Goal: Check status: Check status

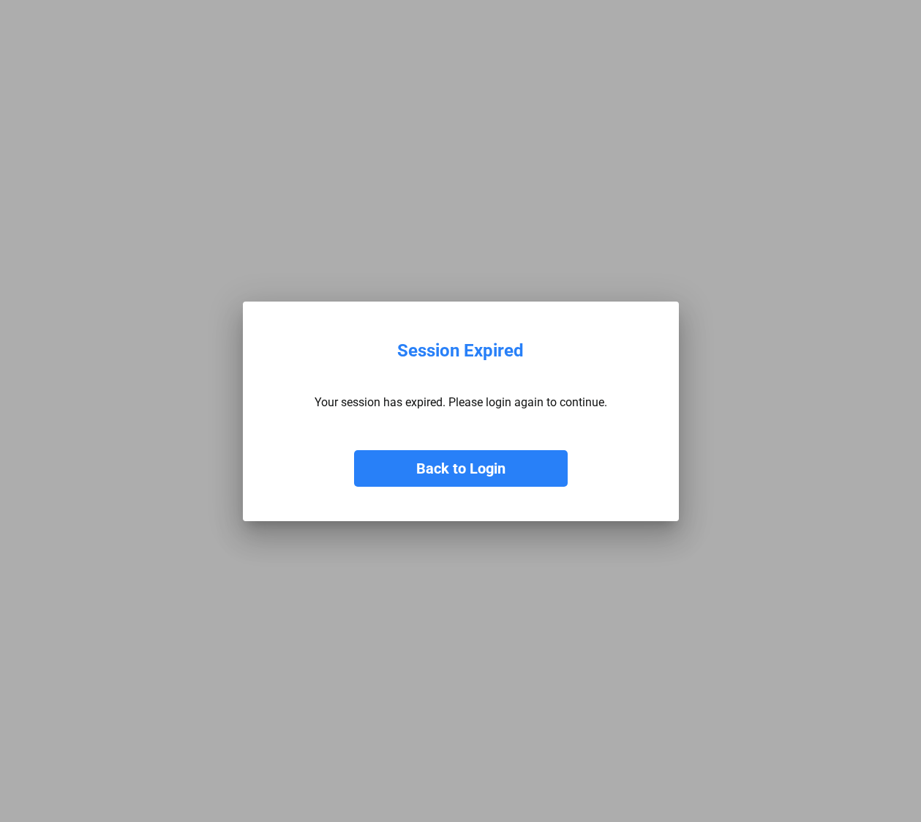
click at [478, 464] on button "Back to Login" at bounding box center [461, 468] width 214 height 37
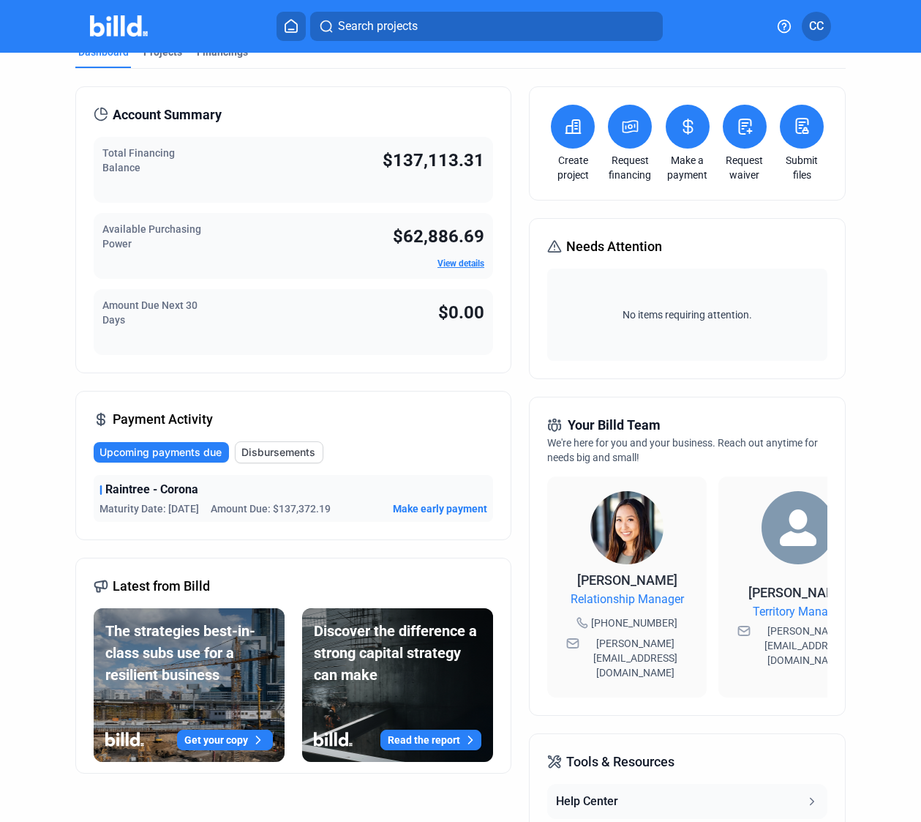
scroll to position [23, 0]
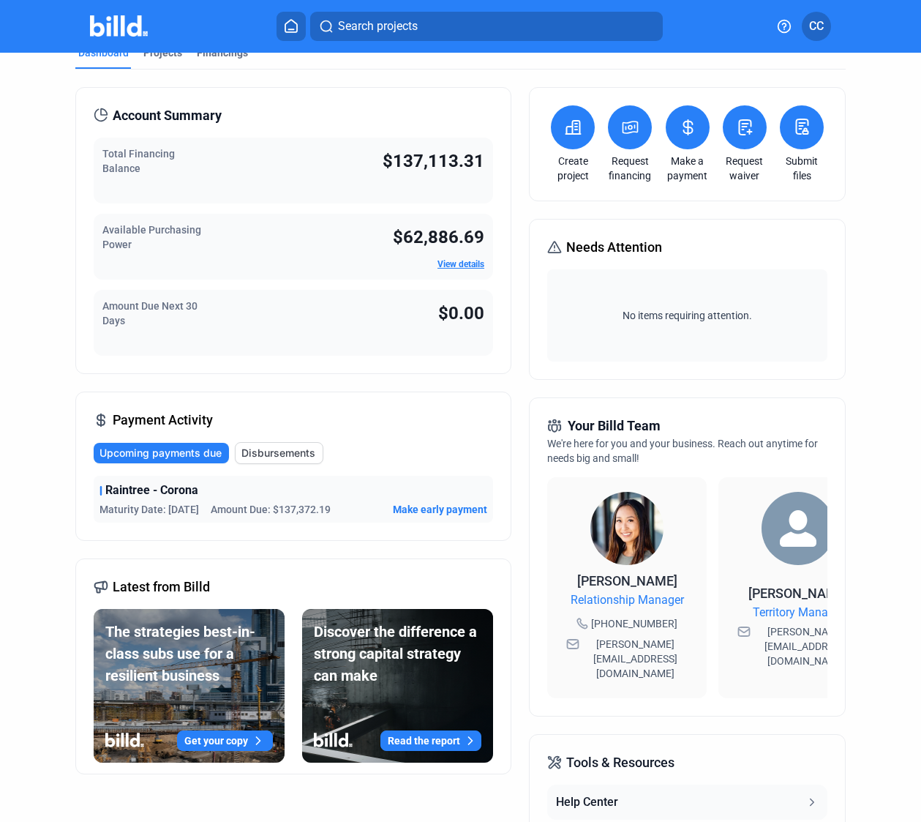
click at [260, 454] on span "Disbursements" at bounding box center [278, 453] width 74 height 15
click at [201, 454] on span "Upcoming payments due" at bounding box center [161, 453] width 122 height 15
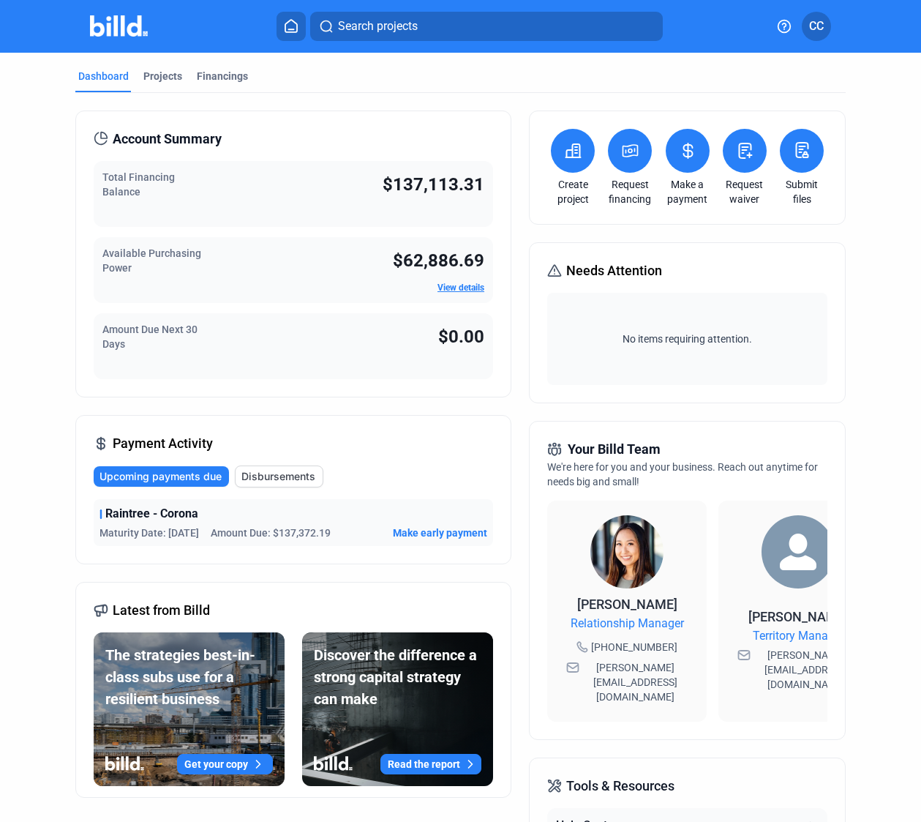
scroll to position [0, 0]
click at [461, 287] on link "View details" at bounding box center [461, 287] width 47 height 10
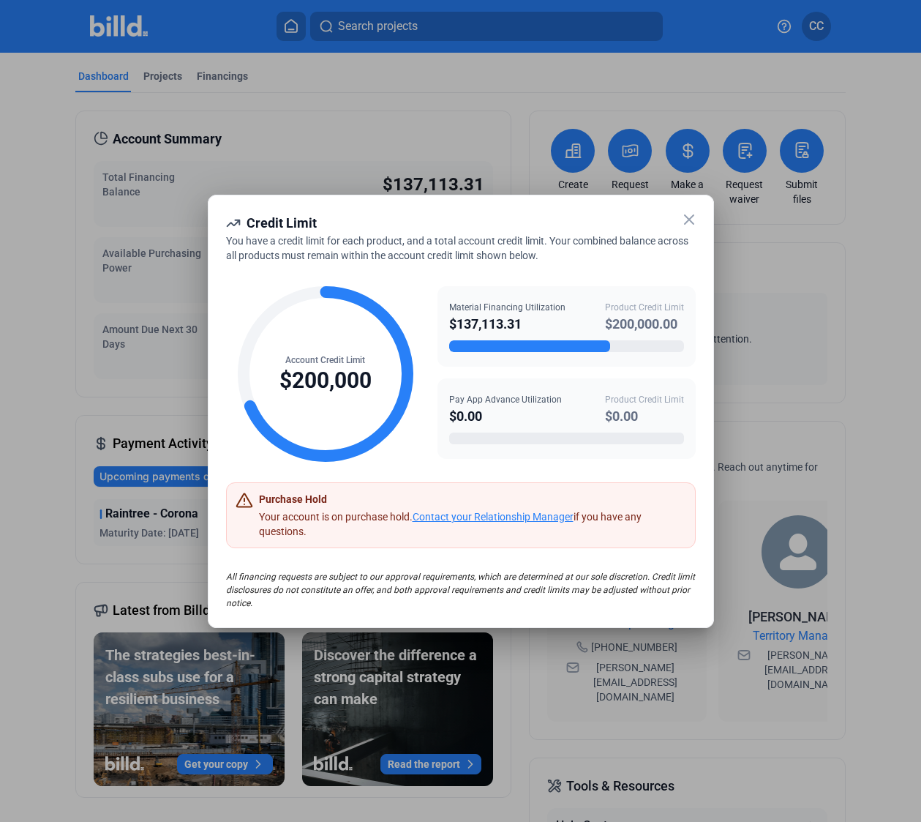
drag, startPoint x: 356, startPoint y: 241, endPoint x: 494, endPoint y: 256, distance: 138.3
click at [494, 256] on span "You have a credit limit for each product, and a total account credit limit. You…" at bounding box center [457, 248] width 462 height 26
click at [688, 220] on icon at bounding box center [689, 219] width 9 height 9
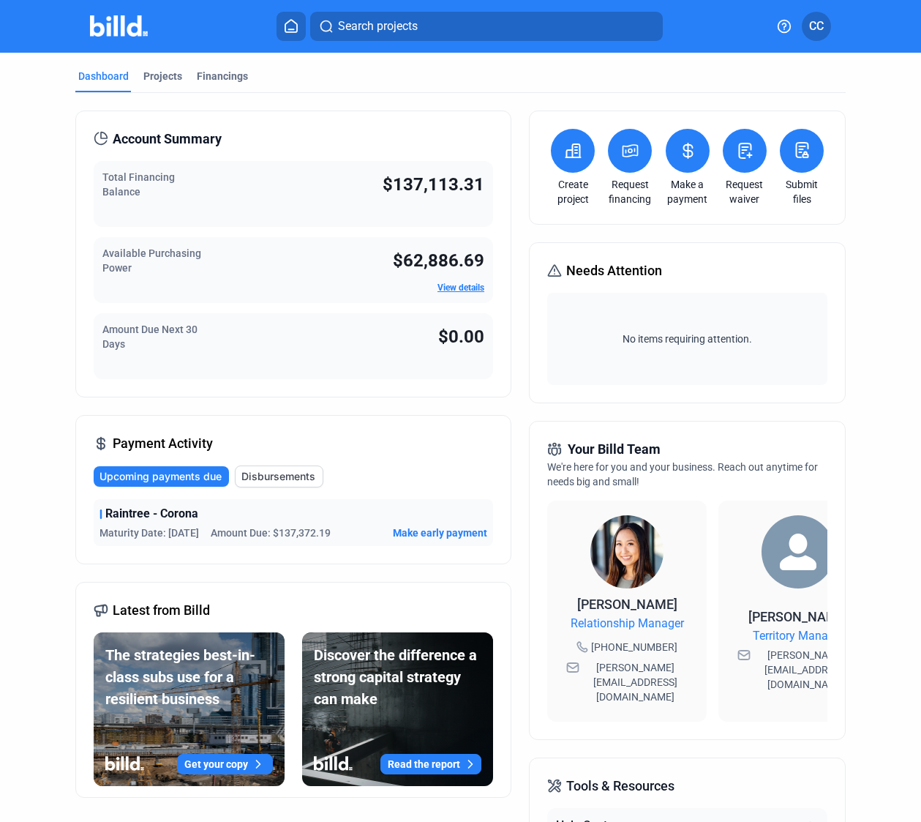
click at [464, 288] on link "View details" at bounding box center [461, 287] width 47 height 10
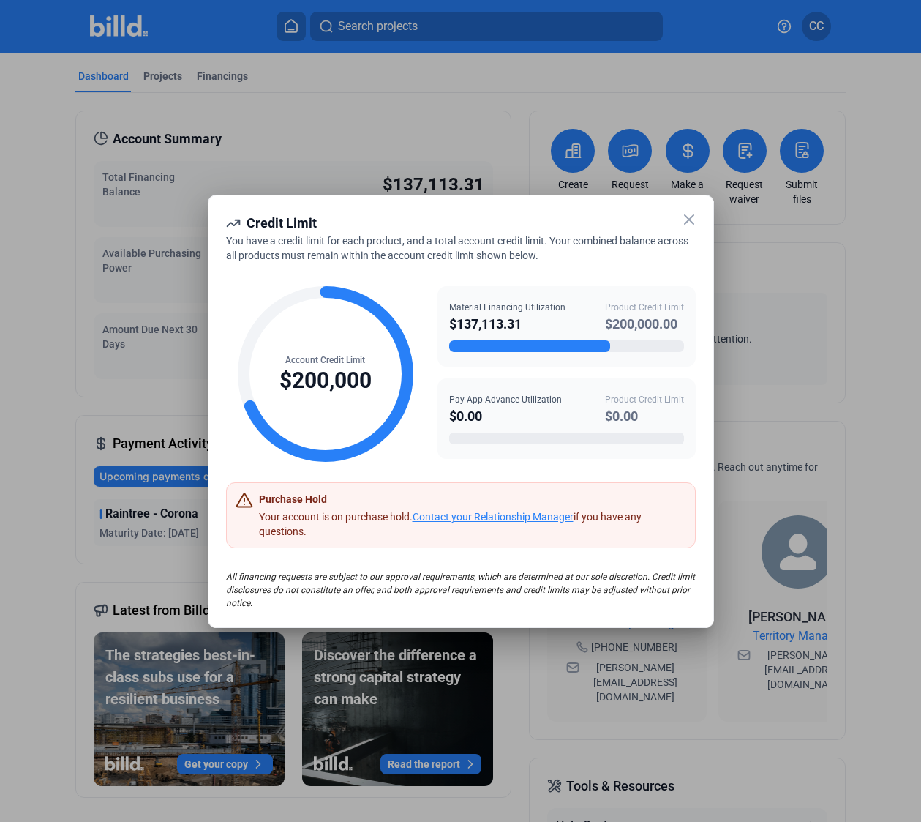
click at [688, 294] on credit-limit-popup "Credit Limit You have a credit limit for each product, and a total account cred…" at bounding box center [461, 411] width 506 height 433
click at [683, 222] on icon at bounding box center [689, 220] width 18 height 18
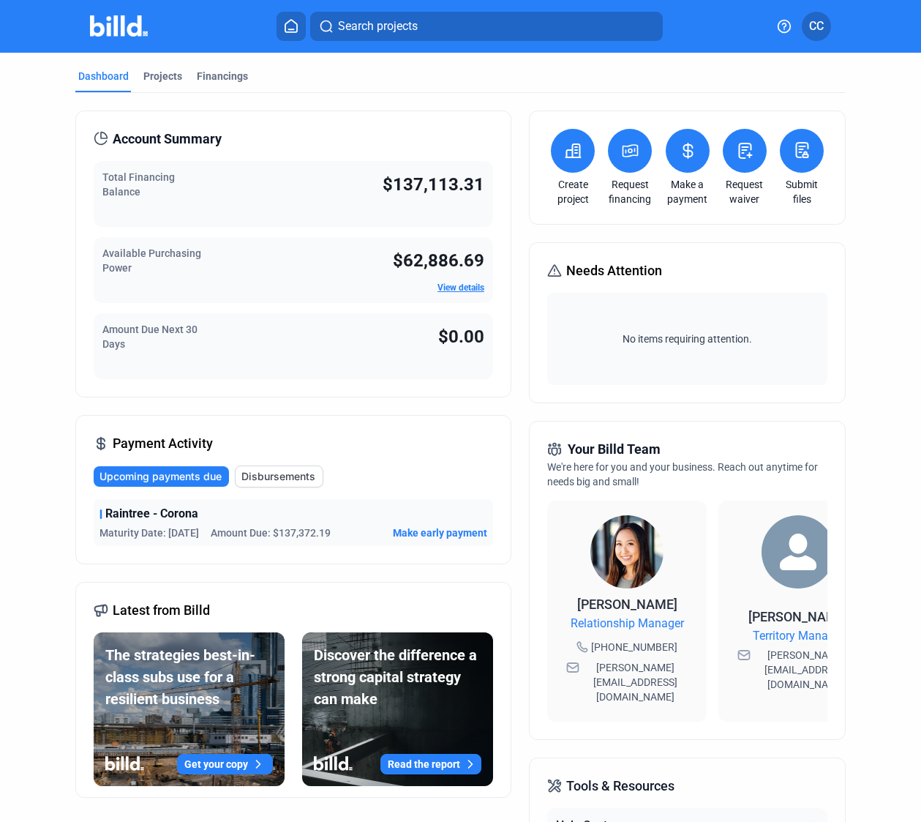
click at [452, 288] on link "View details" at bounding box center [461, 287] width 47 height 10
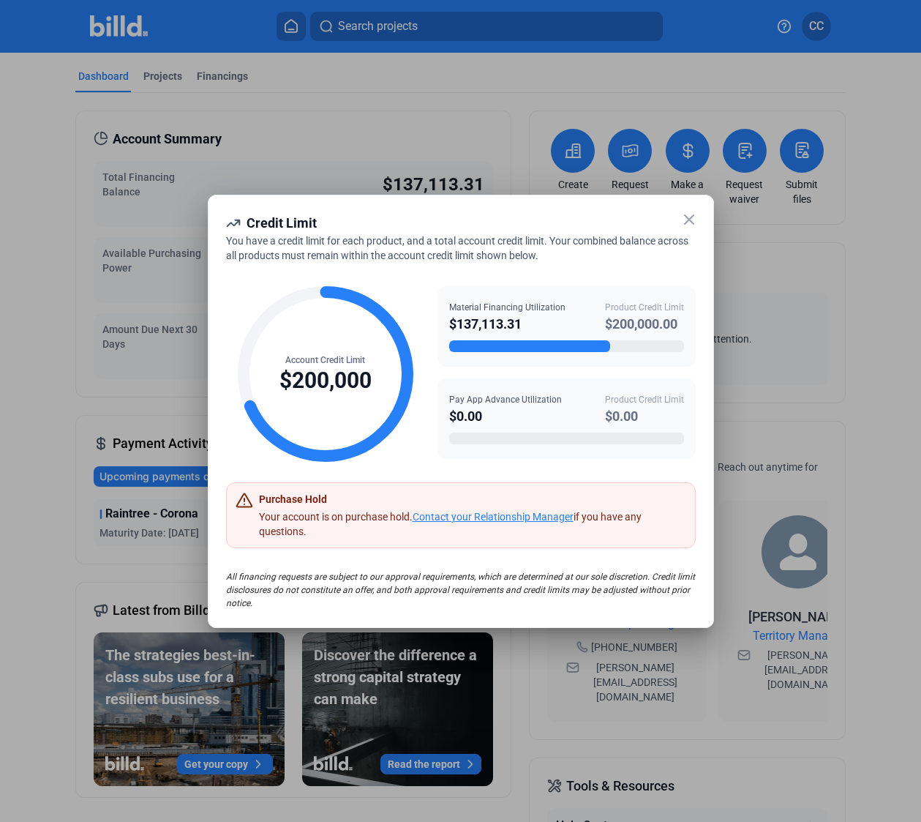
click at [691, 222] on icon at bounding box center [689, 220] width 18 height 18
